Goal: Task Accomplishment & Management: Complete application form

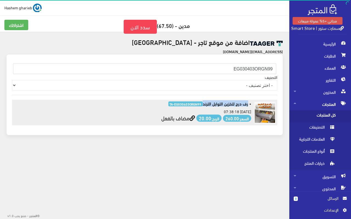
drag, startPoint x: 202, startPoint y: 104, endPoint x: 248, endPoint y: 106, distance: 46.3
click at [248, 106] on h6 "• رف درج لتخزين التوابل الترند TA-EG030403ORGN99" at bounding box center [132, 103] width 238 height 5
copy h6 "رف درج لتخزين التوابل الترند"
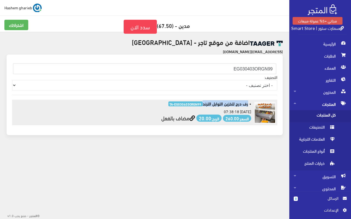
click at [169, 116] on link "مضاف بالفعل" at bounding box center [178, 118] width 34 height 10
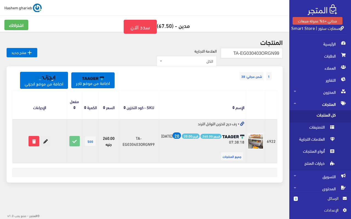
click at [47, 141] on icon at bounding box center [46, 141] width 10 height 10
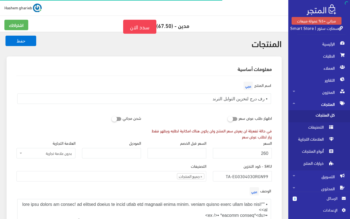
select select
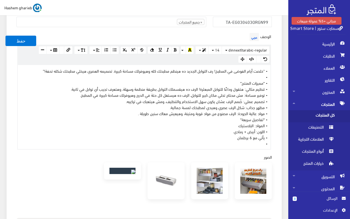
scroll to position [164, 0]
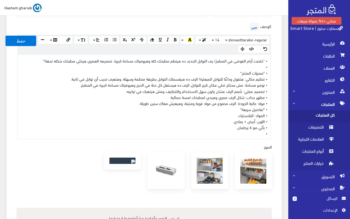
click at [201, 121] on div "• "خلصت أيام الفوضى في المطبخ! رف التوابل الجديد ده هينظم مطبخك كله وهيوفرلك مس…" at bounding box center [144, 97] width 252 height 84
paste div
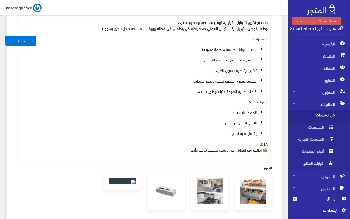
scroll to position [247, 0]
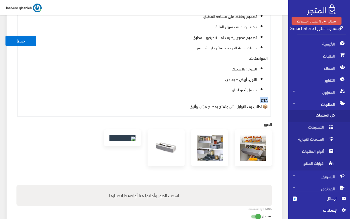
drag, startPoint x: 256, startPoint y: 101, endPoint x: 271, endPoint y: 101, distance: 15.6
click at [271, 101] on div "الوصف عربي × Insert Image Select from files Image URL Insert Image × Insert Lin…" at bounding box center [144, 28] width 262 height 178
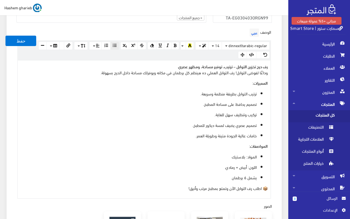
scroll to position [137, 0]
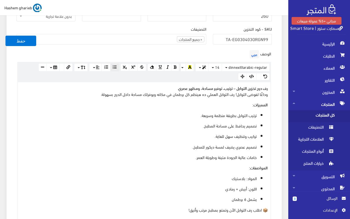
click at [203, 38] on li "× جميع المنتجات" at bounding box center [190, 39] width 27 height 6
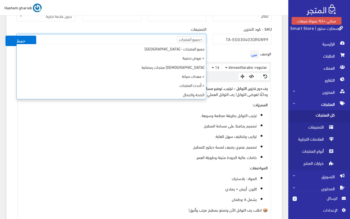
scroll to position [229, 0]
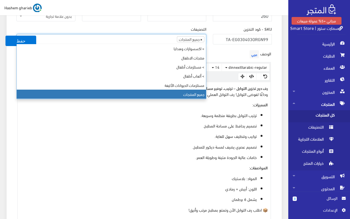
click at [201, 40] on span "×" at bounding box center [201, 38] width 2 height 5
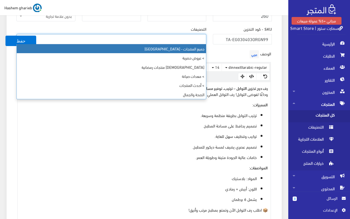
scroll to position [197, 0]
select select "403"
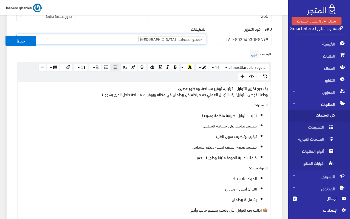
click at [132, 38] on ul "× جميع المنتجات - مصر" at bounding box center [111, 38] width 189 height 9
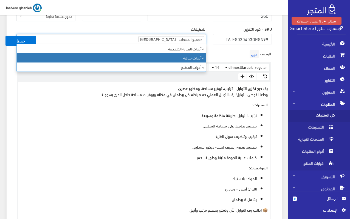
type input "أد"
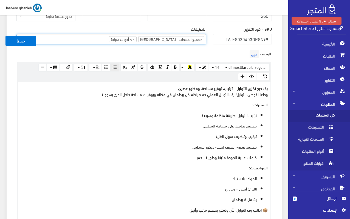
scroll to position [110, 0]
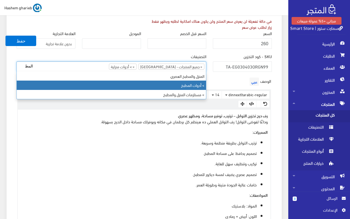
type input "المط"
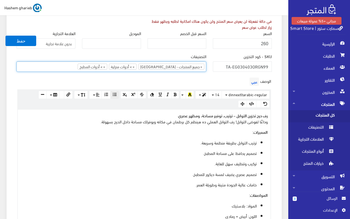
click at [279, 84] on div "معلومات أساسية اسم المنتج عربي • رف درج لتخزين التوابل الترند اظهار طلب عرض سعر…" at bounding box center [144, 198] width 275 height 502
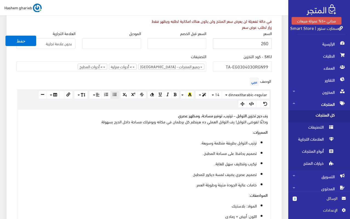
drag, startPoint x: 251, startPoint y: 42, endPoint x: 281, endPoint y: 43, distance: 30.5
click at [281, 43] on div "معلومات أساسية اسم المنتج عربي • رف درج لتخزين التوابل الترند اظهار طلب عرض سعر…" at bounding box center [144, 198] width 275 height 502
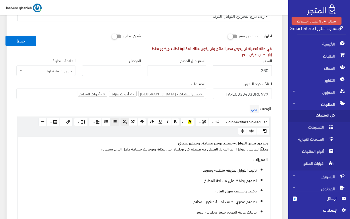
scroll to position [82, 0]
type input "360"
click at [112, 36] on icon at bounding box center [112, 36] width 0 height 5
click at [112, 36] on input "checkbox" at bounding box center [107, 35] width 10 height 5
checkbox input "true"
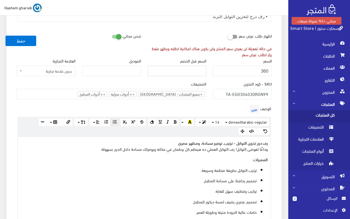
click at [183, 67] on input "السعر قبل الخصم" at bounding box center [176, 71] width 59 height 10
type input "435"
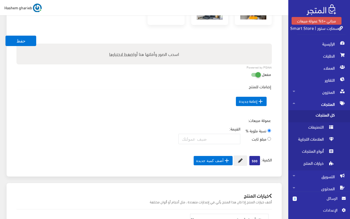
scroll to position [509, 0]
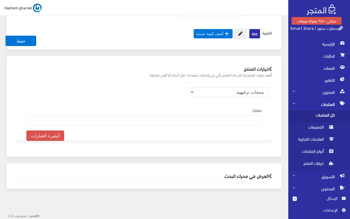
click at [237, 92] on select "منتجات ترفيهية الكترونيات اكسسوارات الهواتف الصحة والجمال تحف ومقتنيات موضة وأز…" at bounding box center [229, 92] width 78 height 10
select select "33"
click at [190, 87] on select "منتجات ترفيهية الكترونيات اكسسوارات الهواتف الصحة والجمال تحف ومقتنيات موضة وأز…" at bounding box center [229, 92] width 78 height 10
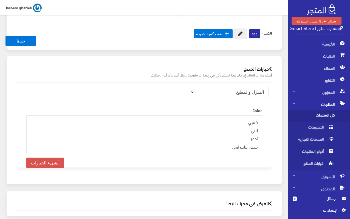
click at [275, 113] on div "منتجات ترفيهية الكترونيات اكسسوارات الهواتف الصحة والجمال تحف ومقتنيات موضة وأز…" at bounding box center [144, 130] width 264 height 96
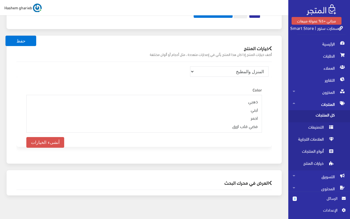
click at [227, 180] on h2 "العرض في محرك البحث" at bounding box center [143, 182] width 255 height 5
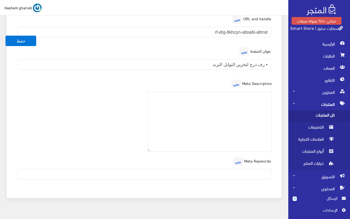
scroll to position [713, 0]
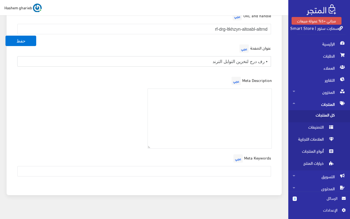
drag, startPoint x: 188, startPoint y: 54, endPoint x: 284, endPoint y: 52, distance: 96.2
click at [284, 52] on div "العرض في محرك البحث URL and handle عربي rf-drg-ltkhzyn-altoabl-altrnd عنوان الص…" at bounding box center [143, 94] width 281 height 215
paste input "رف درج لتخزين التوابل – تصميم عصري وعملي"
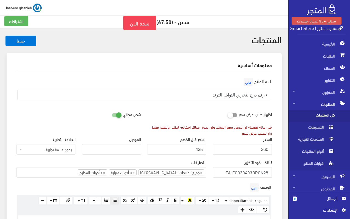
scroll to position [1, 0]
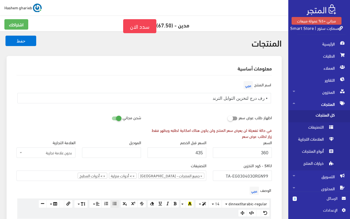
type input "رف درج لتخزين التوابل – تصميم عصري وعملي"
drag, startPoint x: 200, startPoint y: 98, endPoint x: 286, endPoint y: 97, distance: 85.8
paste input "رف درج لتخزين التوابل – تصميم عصري وعملي"
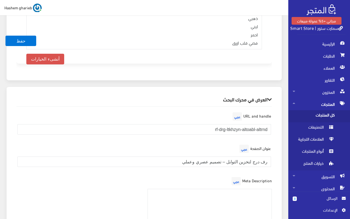
scroll to position [658, 0]
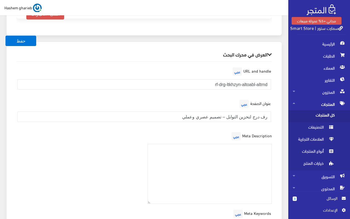
type input "رف درج لتخزين التوابل – تصميم عصري وعملي"
click at [224, 153] on textarea at bounding box center [209, 174] width 124 height 60
paste textarea "رف درج لتخزين التوابل مع 6 برطمان، تنظيم ممتاز للمطبخ، تصميم عصري، وخامات متينة…"
type textarea "رف درج لتخزين التوابل مع 6 برطمان، تنظيم ممتاز للمطبخ، تصميم عصري، وخامات متينة…"
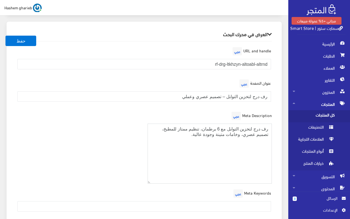
scroll to position [631, 0]
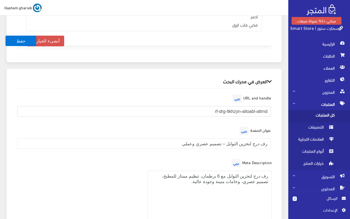
drag, startPoint x: 194, startPoint y: 107, endPoint x: 286, endPoint y: 106, distance: 91.6
paste input "af-draj-tawabel-smartstore"
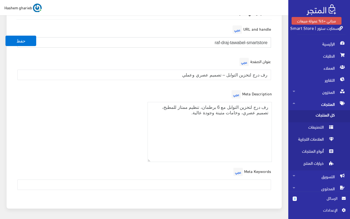
scroll to position [713, 0]
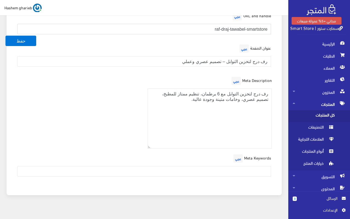
type input "raf-draj-tawabel-smartstore"
click at [240, 166] on input "text" at bounding box center [144, 171] width 254 height 10
paste input "رف درج توابل, تنظيم مطبخ صغير, رف بلاستيك, برطمان توابل, تخزين التوابل"
type input "رف درج توابل, تنظيم مطبخ صغير, رف بلاستيك, برطمان توابل, تخزين التوابل"
click at [86, 125] on div "Meta Description عربي رف درج لتخزين التوابل مع 6 برطمان، تنظيم ممتاز للمطبخ، تص…" at bounding box center [144, 114] width 262 height 78
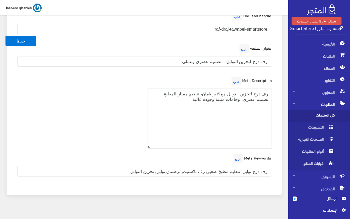
click at [277, 55] on div "العرض في محرك البحث URL and handle عربي raf-draj-tawabel-smartstore عنوان الصفح…" at bounding box center [144, 91] width 275 height 209
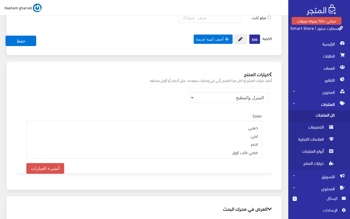
scroll to position [521, 0]
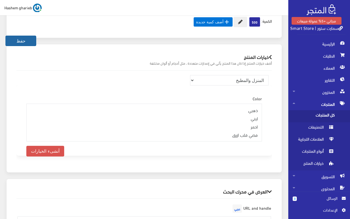
click at [26, 41] on button "حفظ" at bounding box center [20, 41] width 31 height 10
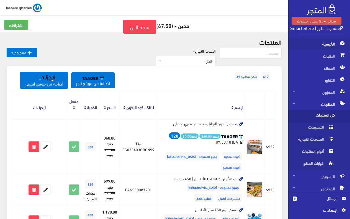
click at [331, 43] on span "الرئيسية" at bounding box center [318, 44] width 53 height 12
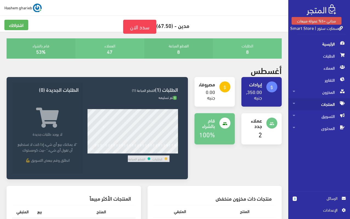
click at [329, 103] on span "المنتجات" at bounding box center [318, 104] width 53 height 12
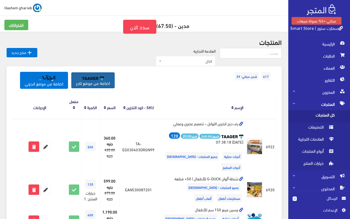
click at [89, 79] on img at bounding box center [93, 78] width 22 height 4
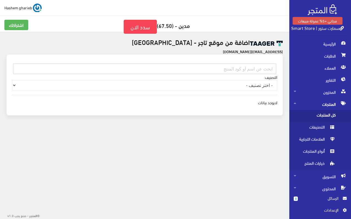
click at [228, 67] on input "text" at bounding box center [144, 69] width 263 height 10
paste input "EG030402ICEC99"
type input "EG030402ICEC99"
click at [328, 41] on span "الرئيسية" at bounding box center [320, 44] width 53 height 12
